Goal: Transaction & Acquisition: Purchase product/service

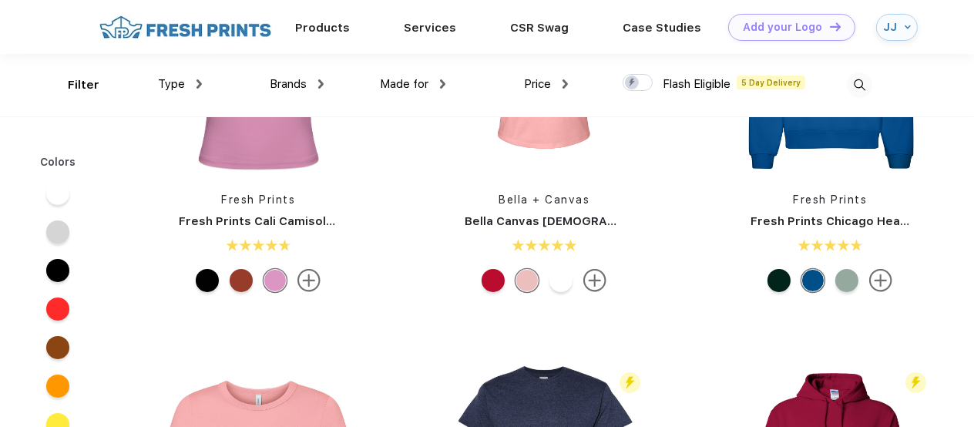
scroll to position [232, 0]
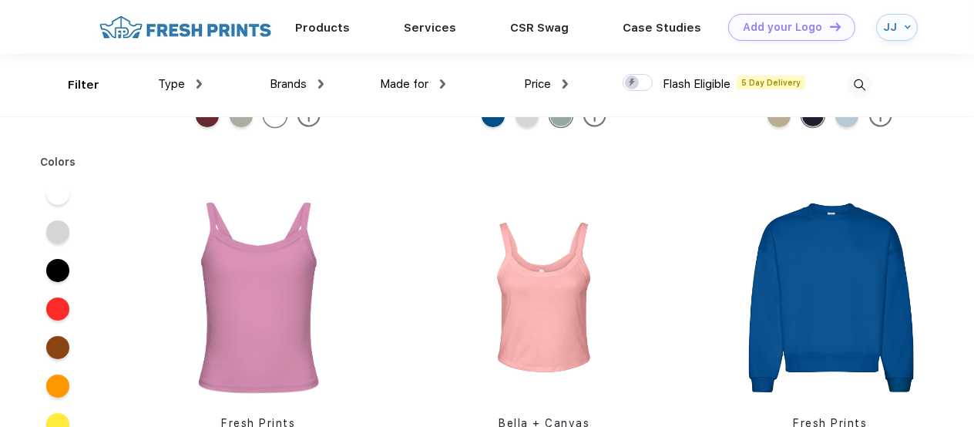
click at [192, 87] on div "Type" at bounding box center [180, 85] width 44 height 18
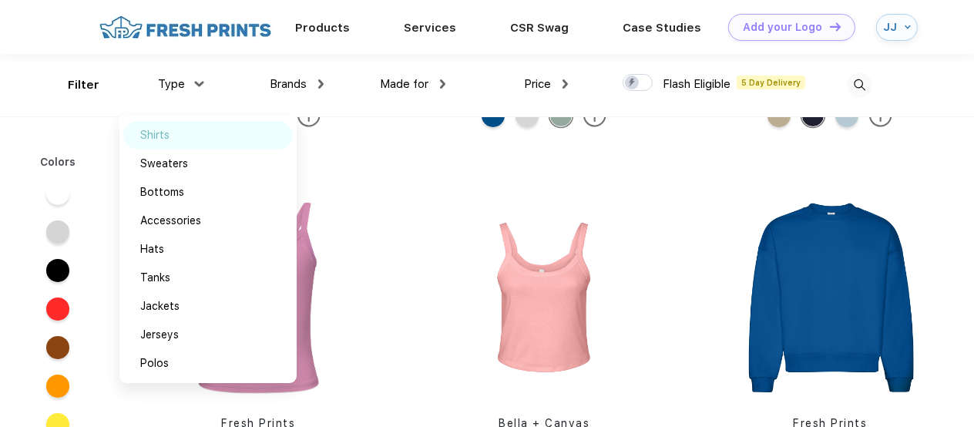
click at [163, 133] on div "Shirts" at bounding box center [154, 135] width 29 height 16
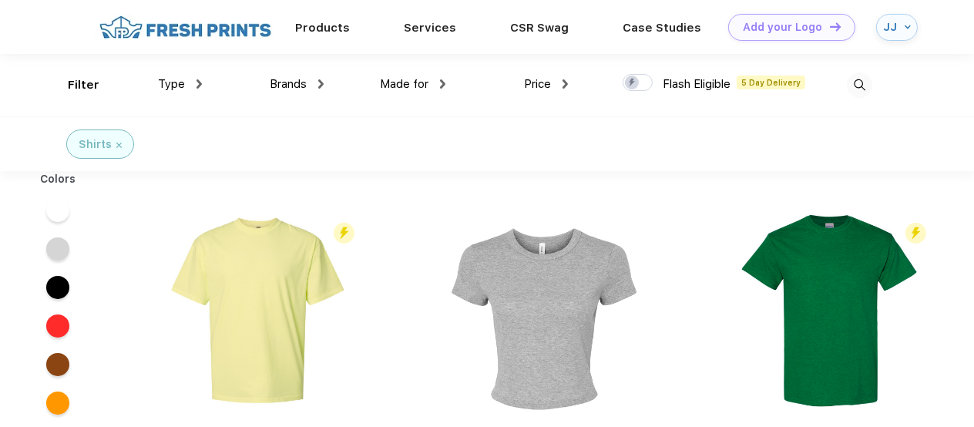
click at [408, 82] on span "Made for" at bounding box center [404, 84] width 49 height 14
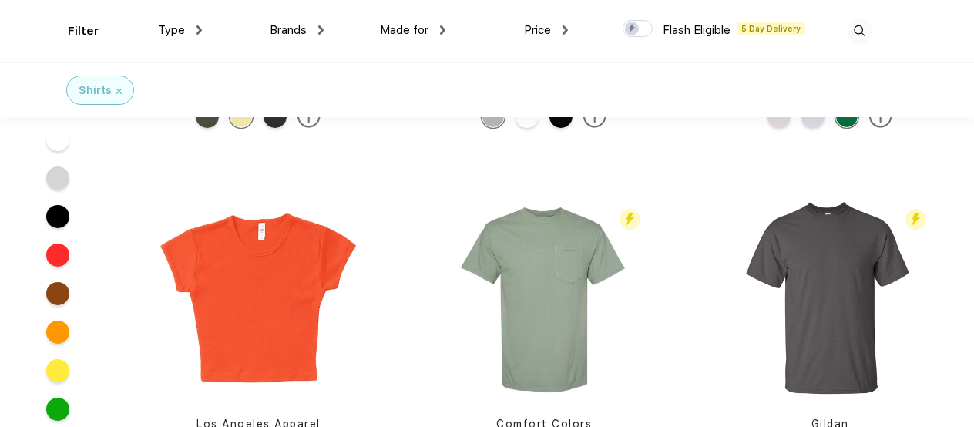
scroll to position [308, 0]
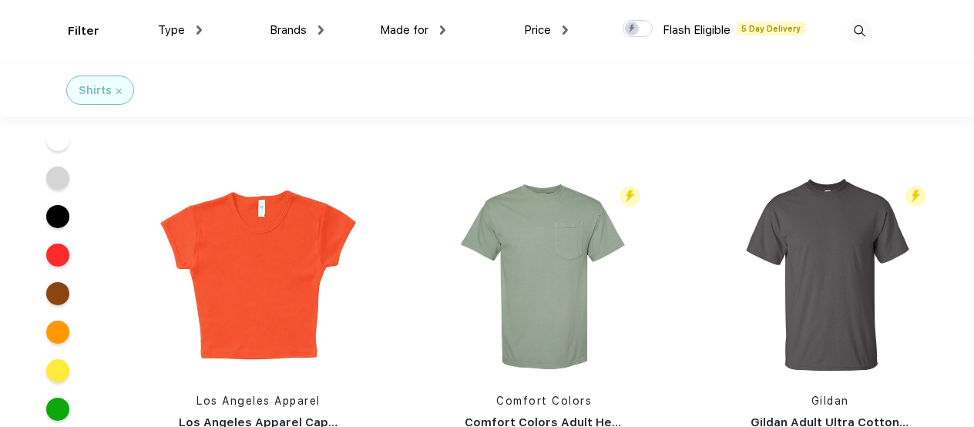
click at [51, 173] on div at bounding box center [57, 177] width 23 height 23
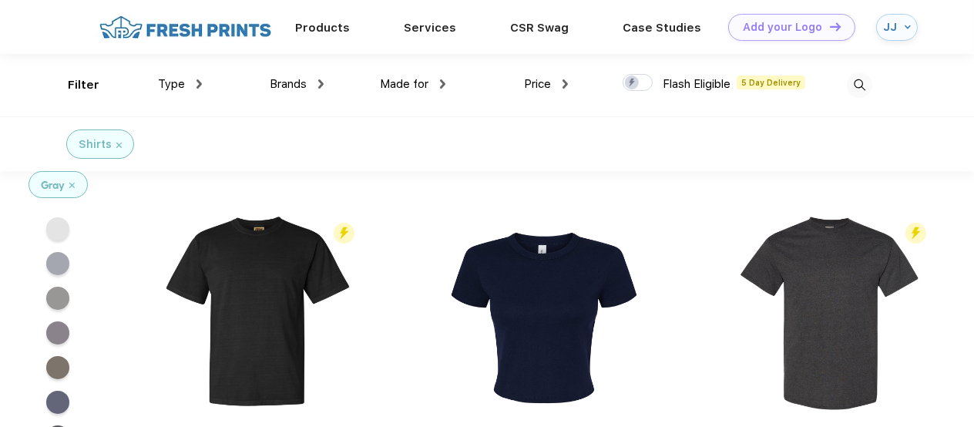
click at [59, 263] on div at bounding box center [57, 263] width 23 height 23
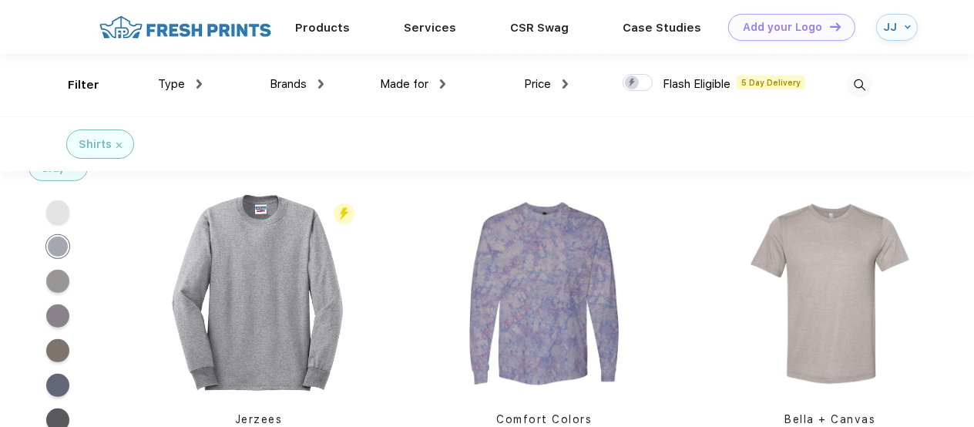
scroll to position [1001, 0]
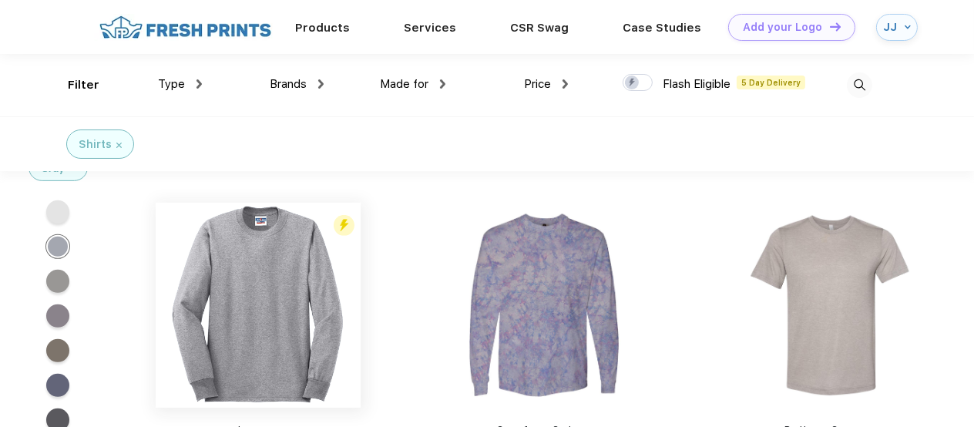
click at [260, 245] on img at bounding box center [258, 305] width 205 height 205
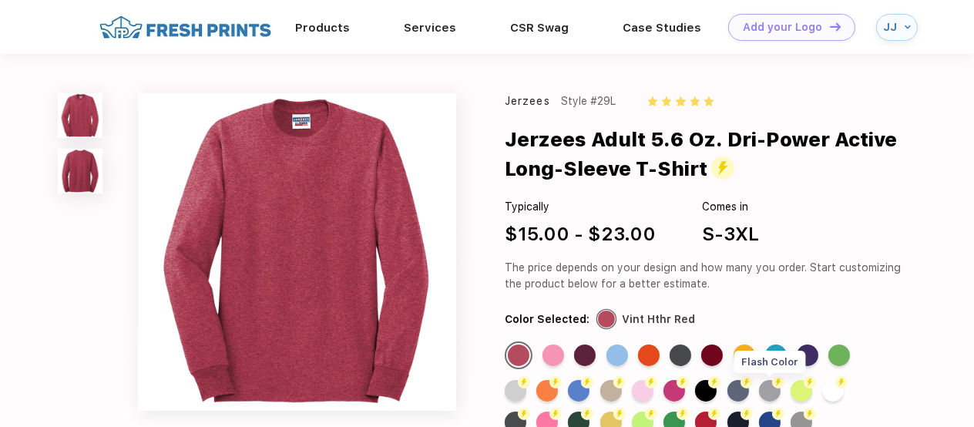
click at [769, 395] on div "Flash Color" at bounding box center [770, 391] width 22 height 22
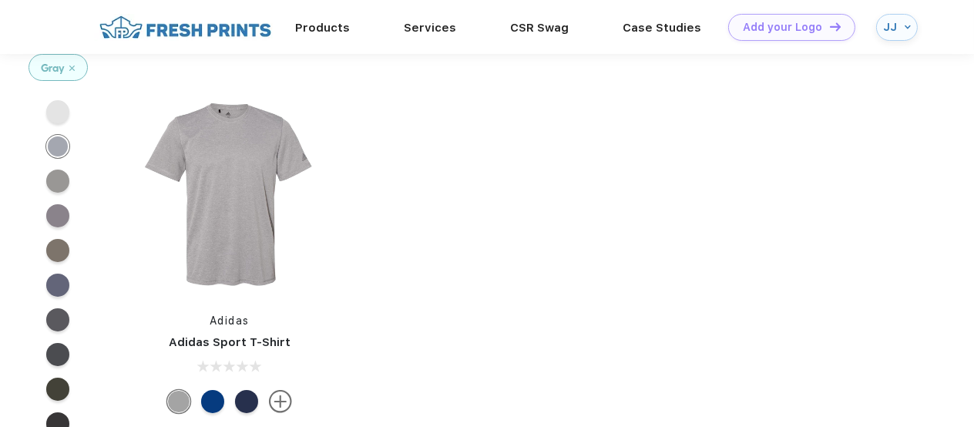
scroll to position [408, 0]
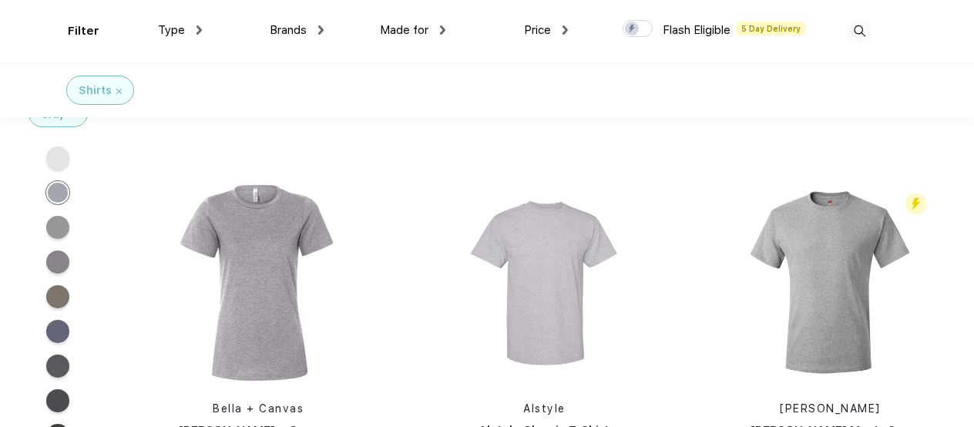
scroll to position [309, 0]
